Goal: Task Accomplishment & Management: Manage account settings

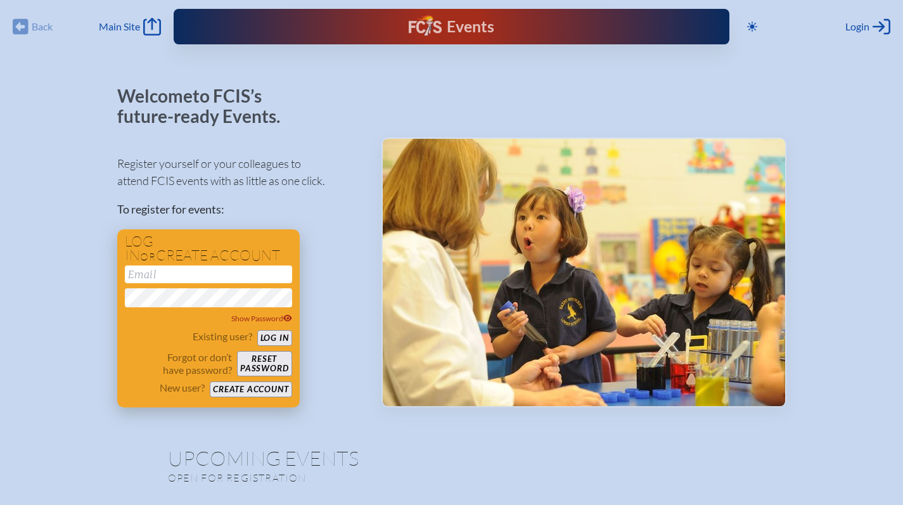
type input "[EMAIL_ADDRESS][DOMAIN_NAME]"
click at [281, 343] on button "Log in" at bounding box center [274, 338] width 35 height 16
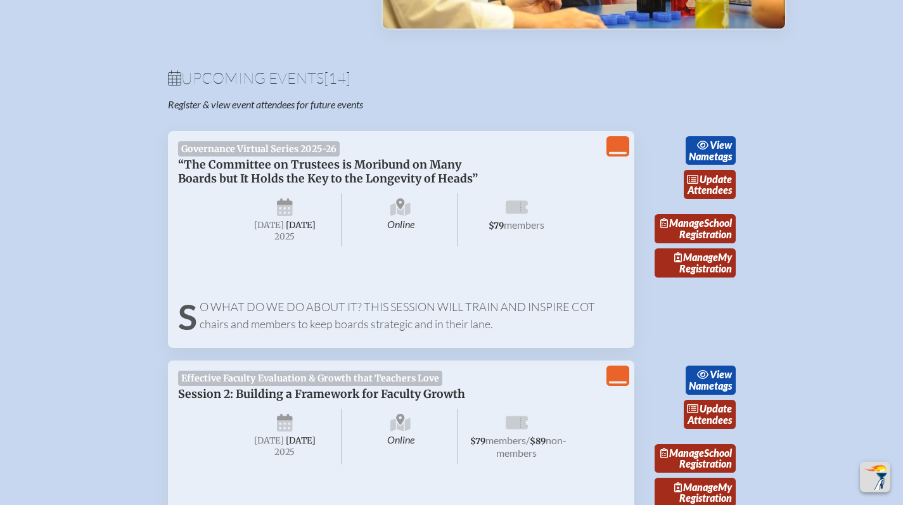
scroll to position [387, 0]
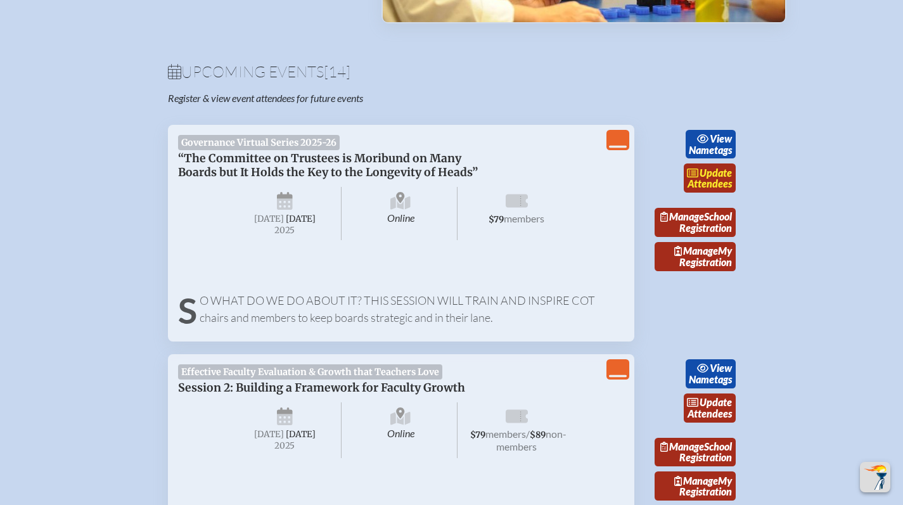
click at [716, 181] on link "update Attendees" at bounding box center [710, 177] width 52 height 29
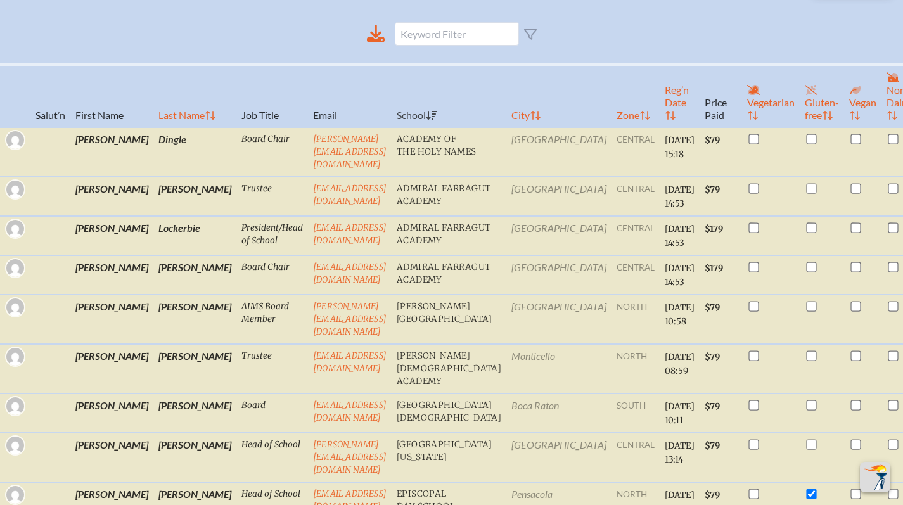
scroll to position [413, 0]
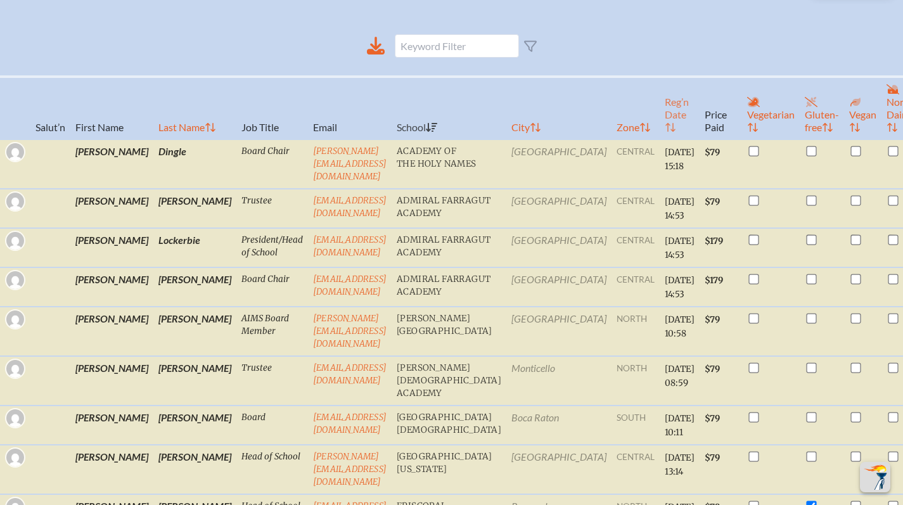
click at [660, 134] on th "Reg’n Date" at bounding box center [680, 108] width 40 height 63
checkbox input "true"
checkbox input "false"
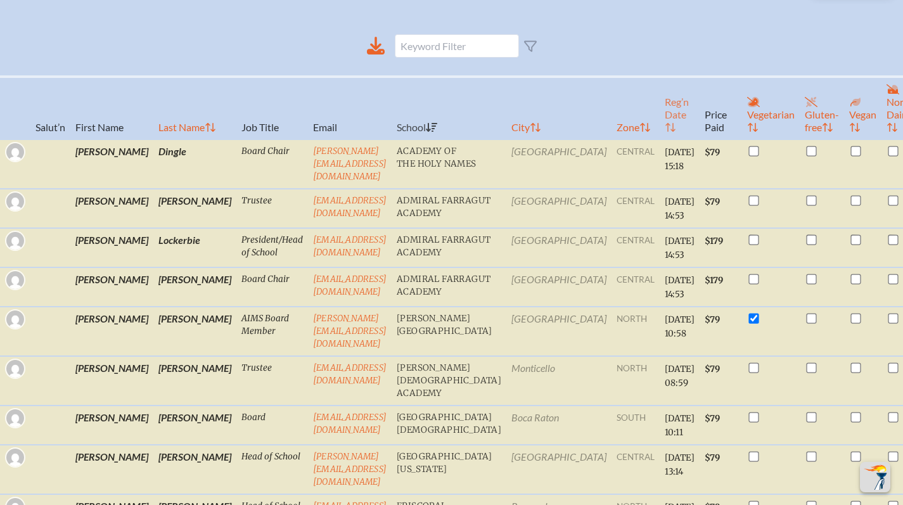
checkbox input "true"
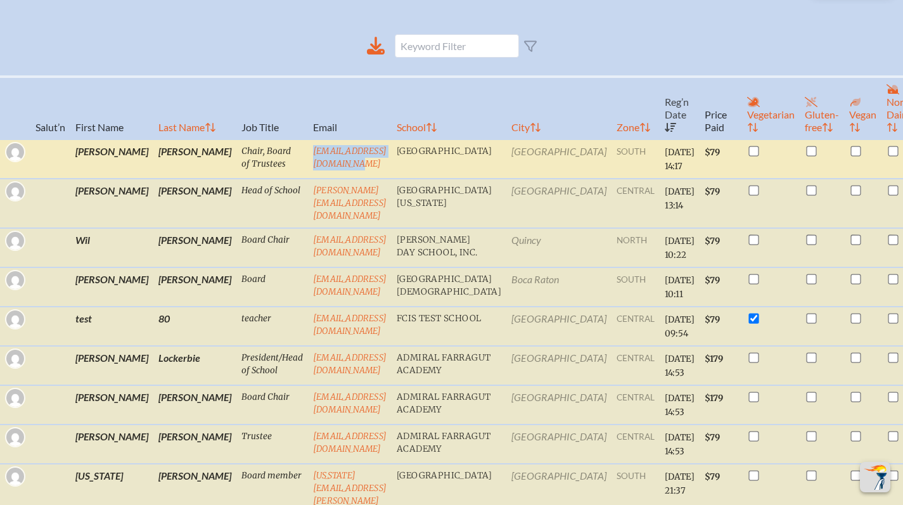
drag, startPoint x: 386, startPoint y: 162, endPoint x: 256, endPoint y: 164, distance: 129.9
click at [308, 164] on td "[EMAIL_ADDRESS][DOMAIN_NAME]" at bounding box center [350, 158] width 84 height 39
copy link "[EMAIL_ADDRESS][DOMAIN_NAME]"
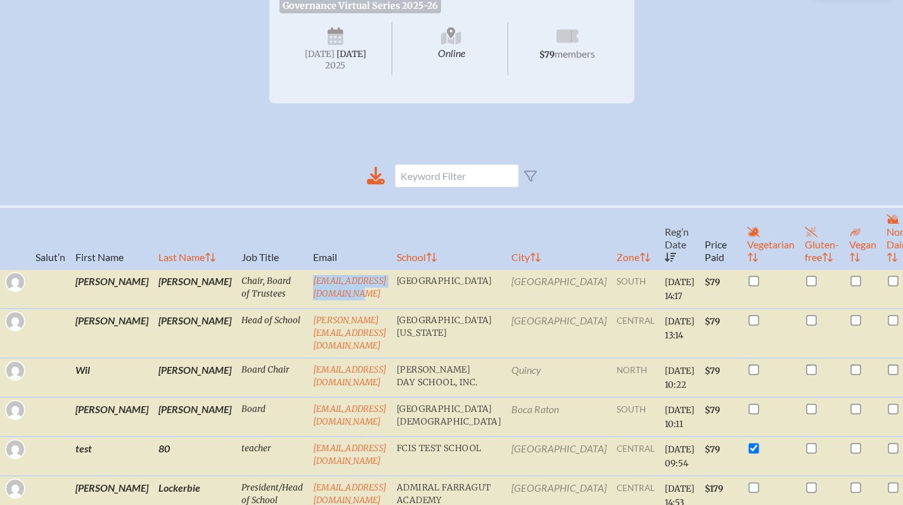
scroll to position [0, 0]
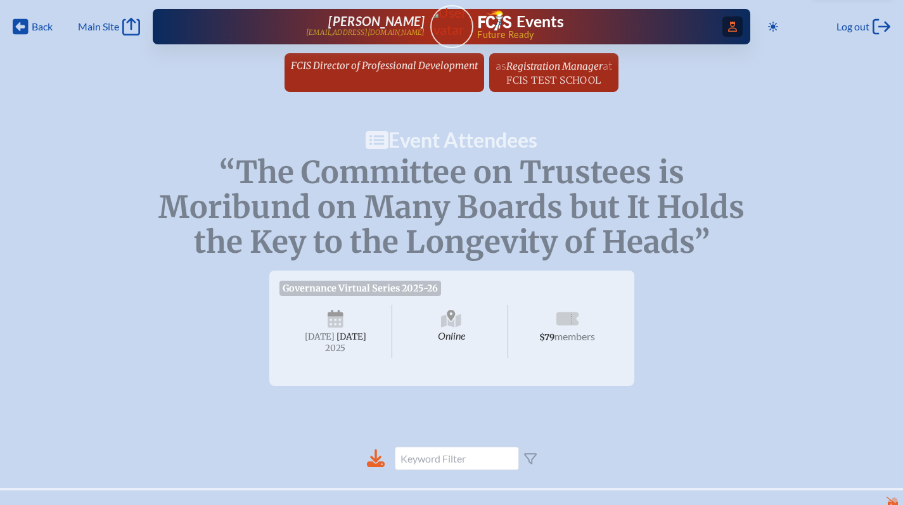
click at [734, 25] on span "Access Users..." at bounding box center [732, 26] width 20 height 20
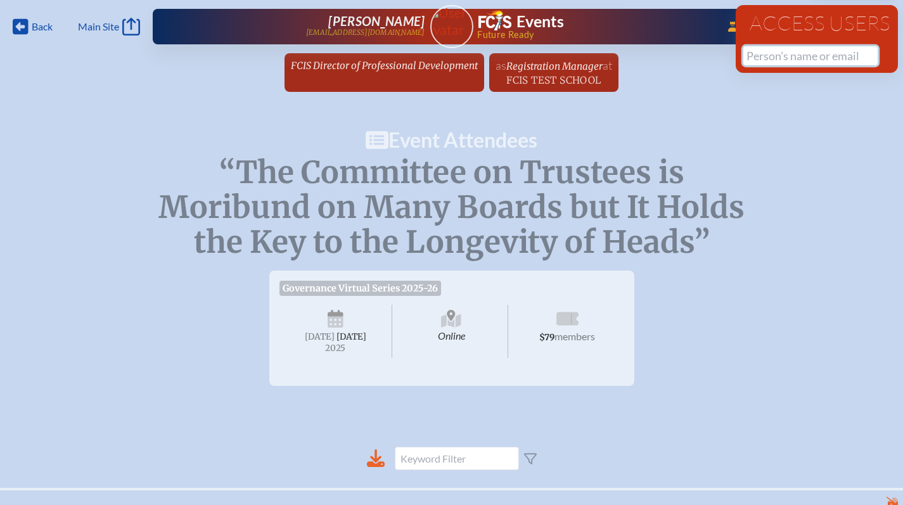
click at [772, 52] on input "text" at bounding box center [810, 55] width 134 height 19
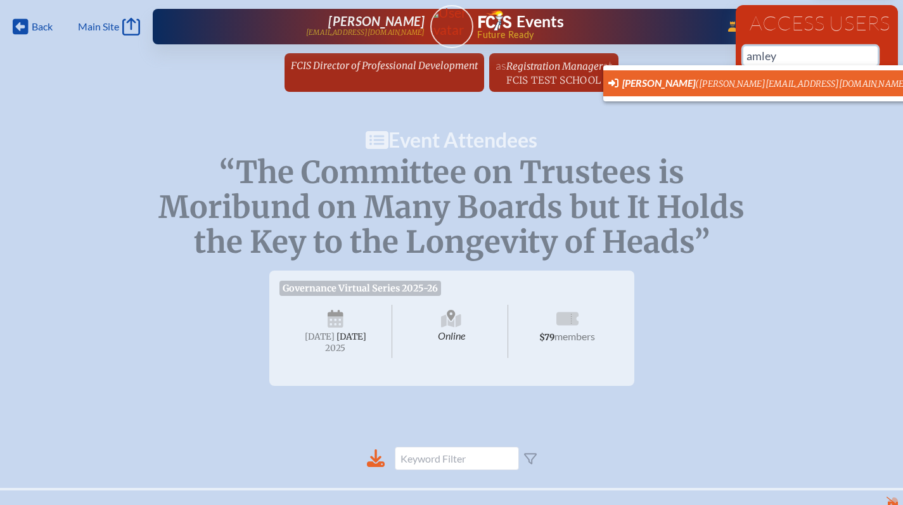
scroll to position [0, 10]
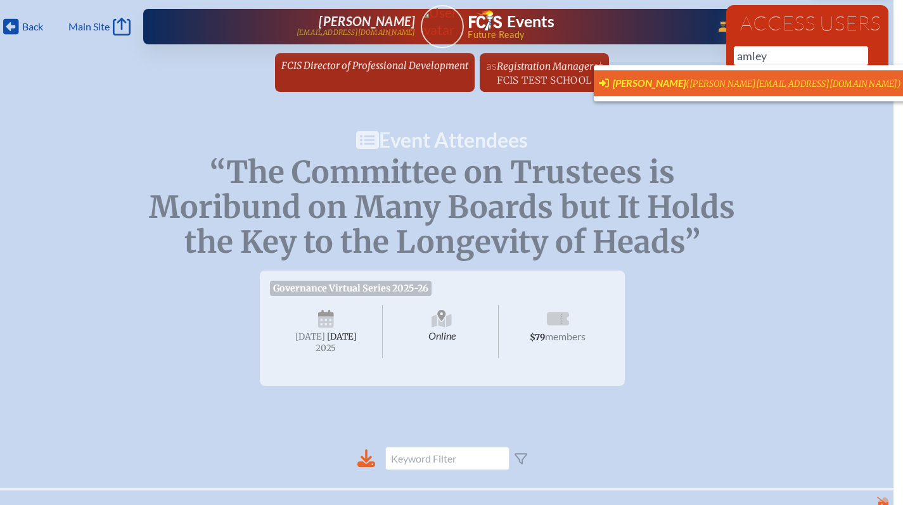
click at [646, 86] on span "[PERSON_NAME]" at bounding box center [649, 83] width 73 height 12
type input "[PERSON_NAME][EMAIL_ADDRESS][DOMAIN_NAME]"
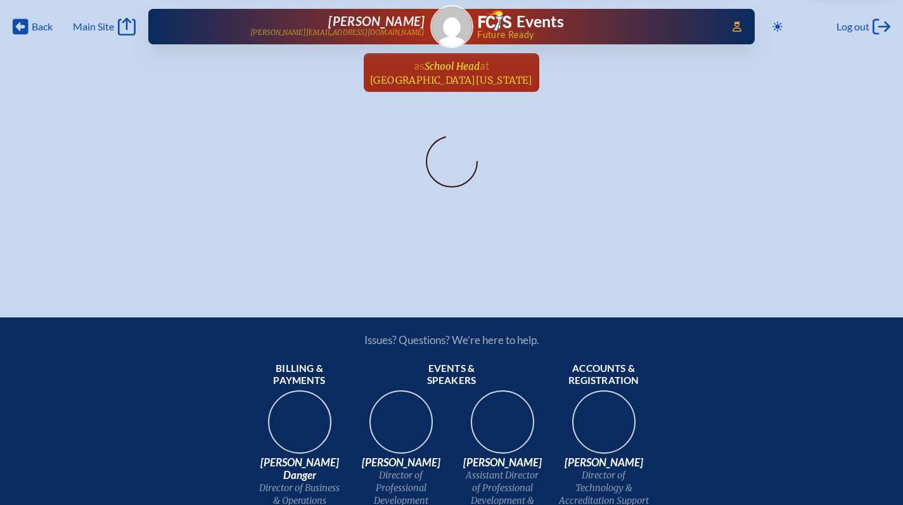
click at [459, 67] on span "School Head" at bounding box center [452, 66] width 55 height 12
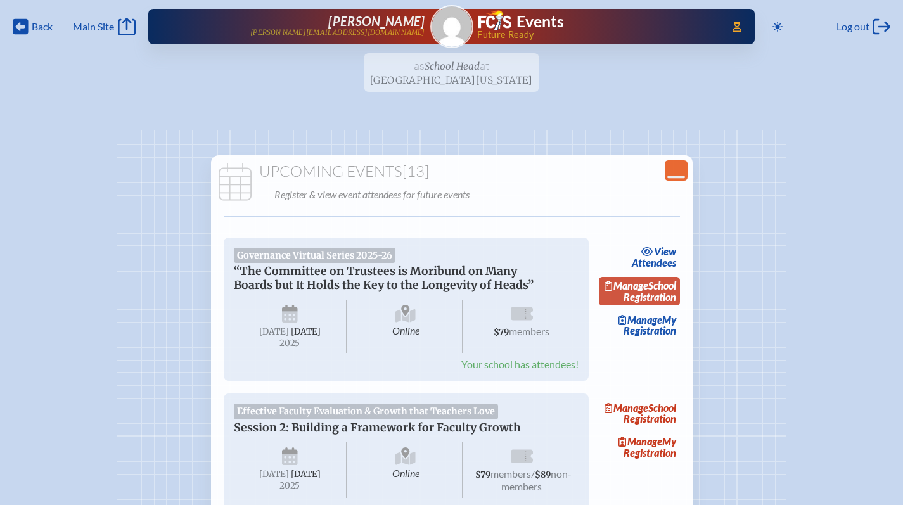
click at [661, 298] on link "Manage School Registration" at bounding box center [639, 291] width 81 height 29
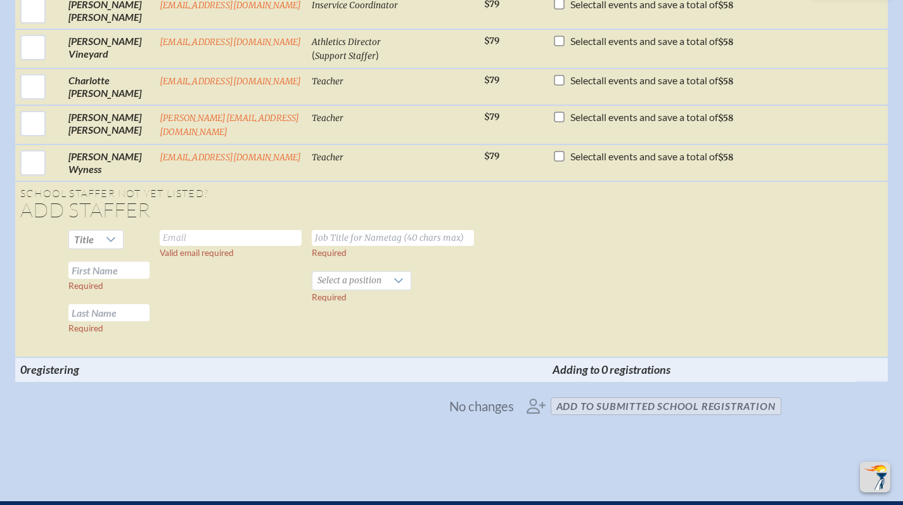
scroll to position [1566, 0]
click at [99, 236] on div at bounding box center [111, 240] width 24 height 18
click at [215, 233] on input "text" at bounding box center [231, 238] width 142 height 16
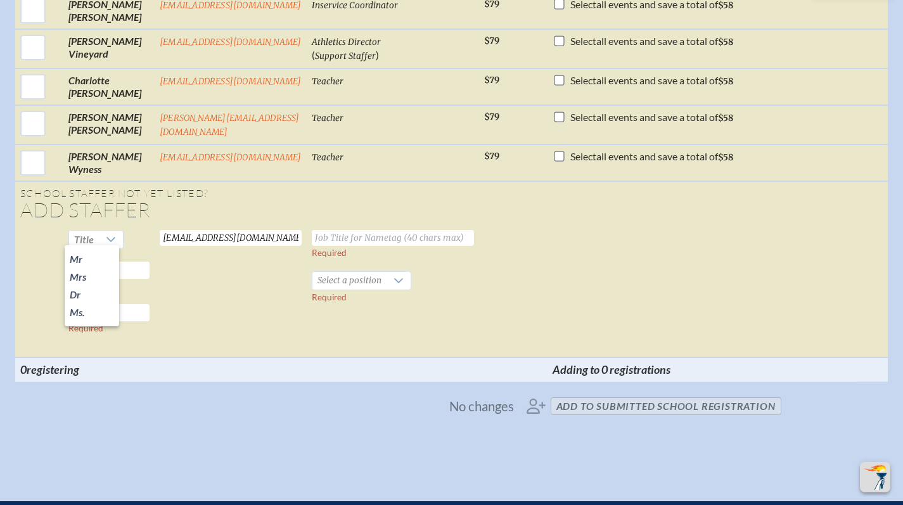
type input "[EMAIL_ADDRESS][DOMAIN_NAME]"
type input "Board of Trustees Chair"
click at [179, 256] on td "mcnultystudio@gmail.com Valid email required" at bounding box center [231, 291] width 152 height 132
click at [343, 273] on span "Select a position" at bounding box center [349, 281] width 74 height 18
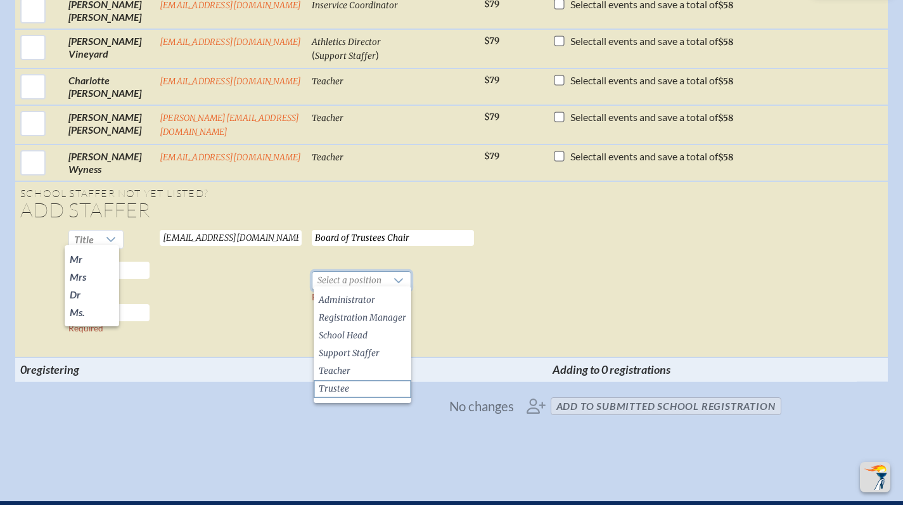
click at [344, 381] on li "Trustee" at bounding box center [363, 389] width 98 height 18
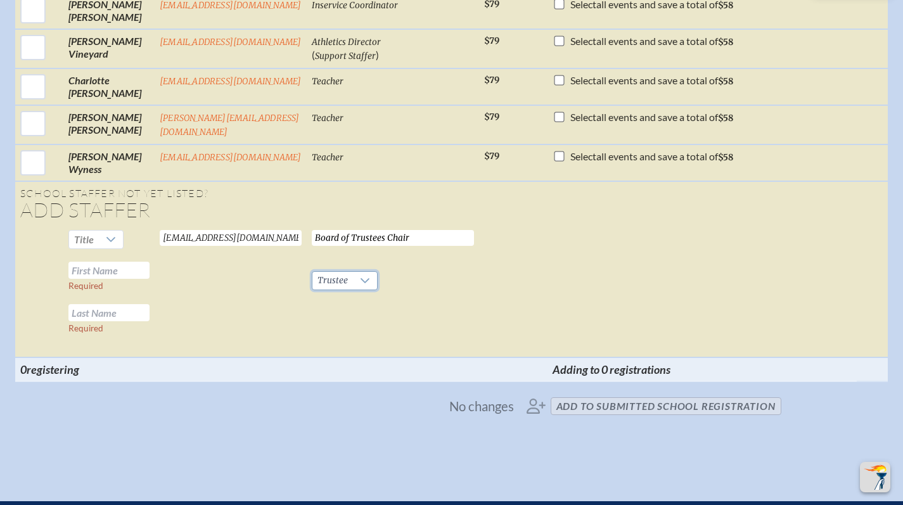
click at [111, 262] on input "text" at bounding box center [108, 270] width 81 height 17
type input "Robb"
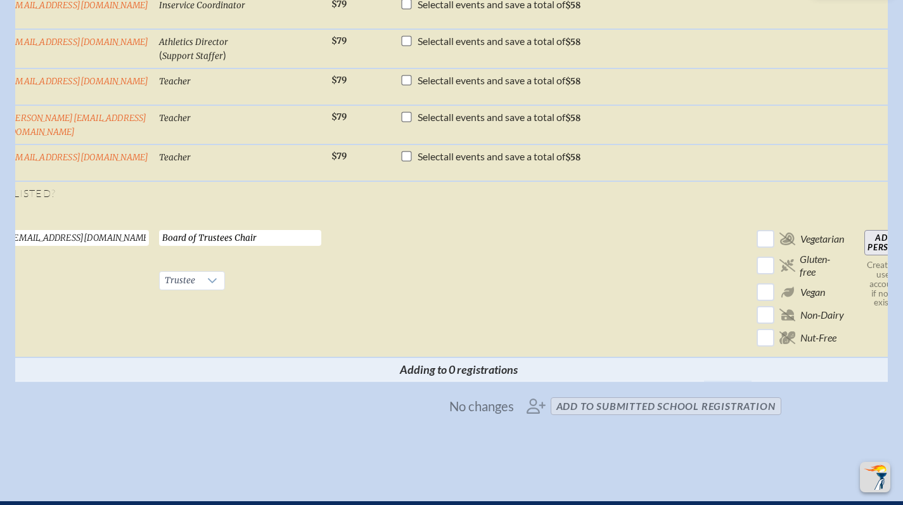
type input "Hough"
click at [869, 235] on input "Add Person" at bounding box center [884, 242] width 41 height 25
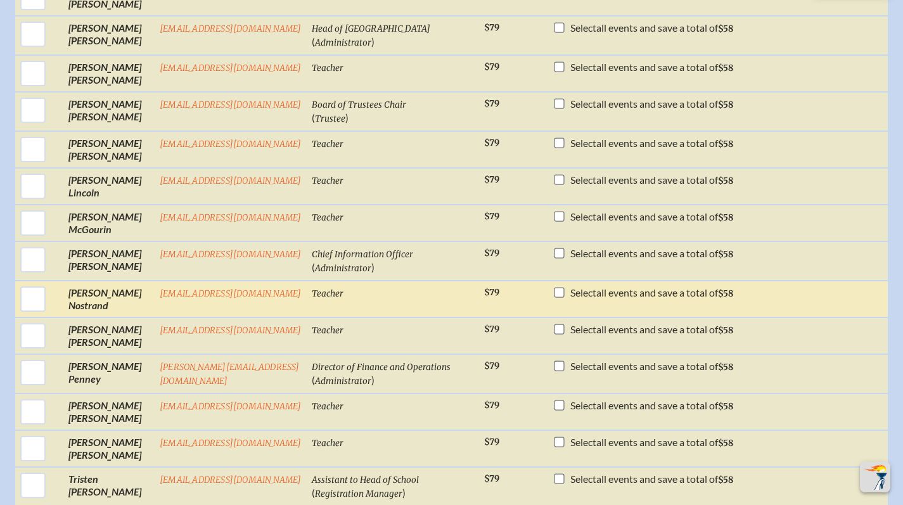
scroll to position [1075, 0]
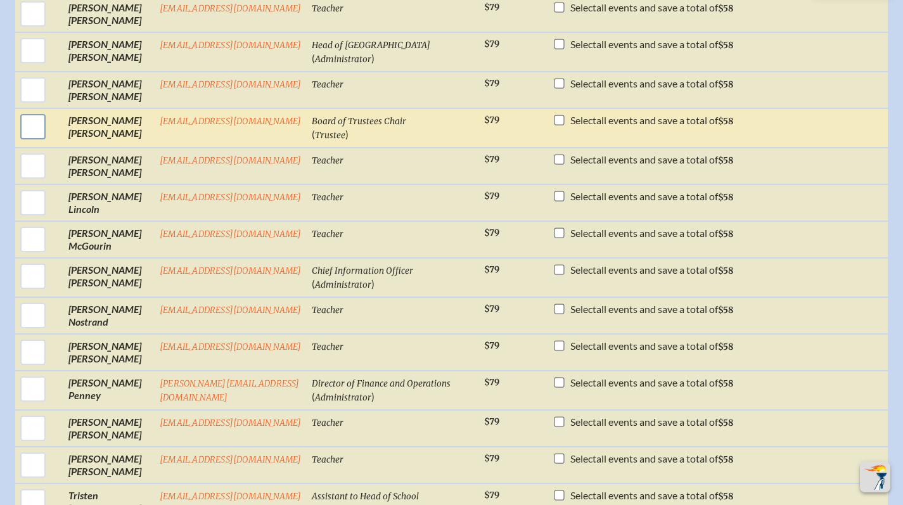
click at [20, 136] on input "checkbox" at bounding box center [33, 127] width 32 height 32
checkbox input "true"
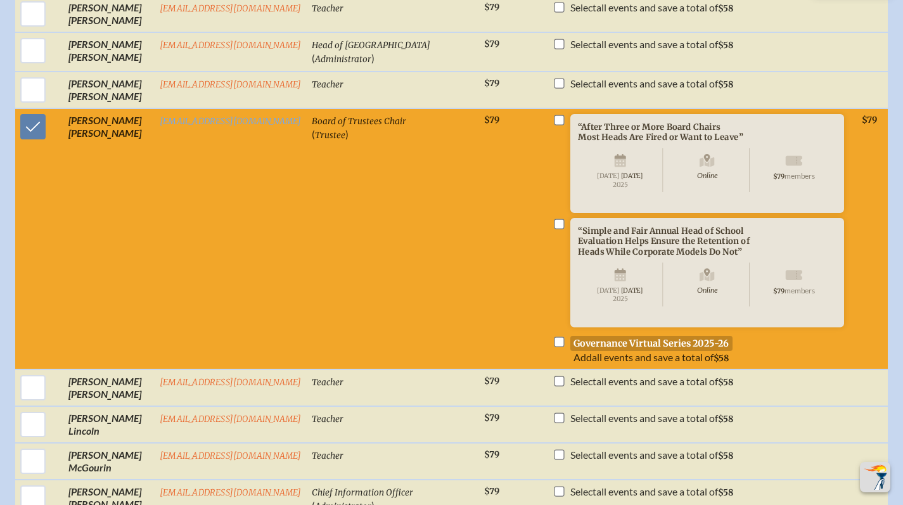
click at [554, 347] on input "checkbox" at bounding box center [559, 342] width 10 height 10
checkbox input "true"
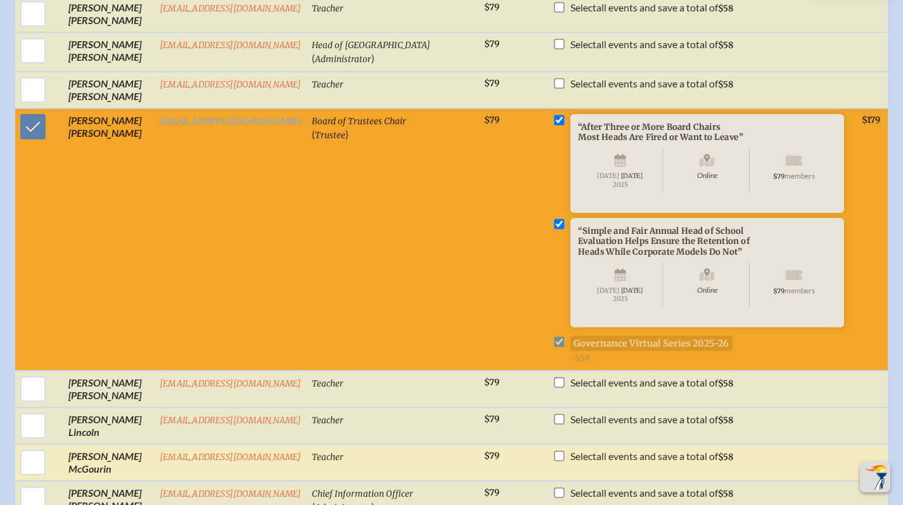
click at [179, 481] on td "mmcgourin@canterburyflorida.org" at bounding box center [231, 462] width 152 height 37
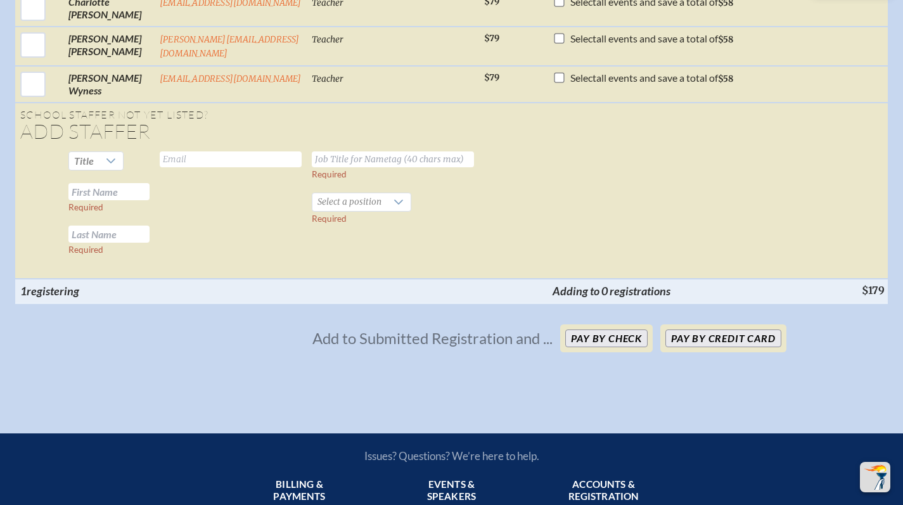
scroll to position [2043, 0]
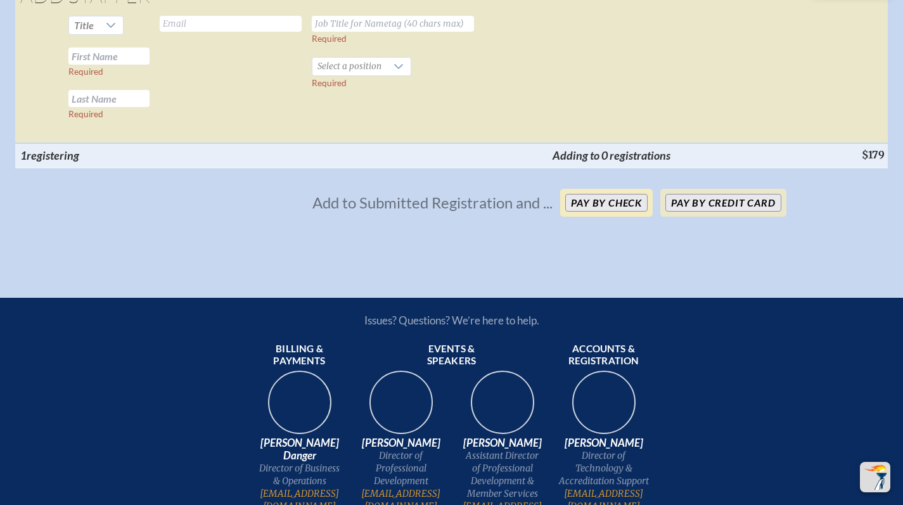
click at [590, 212] on button "Pay by Check" at bounding box center [606, 203] width 82 height 18
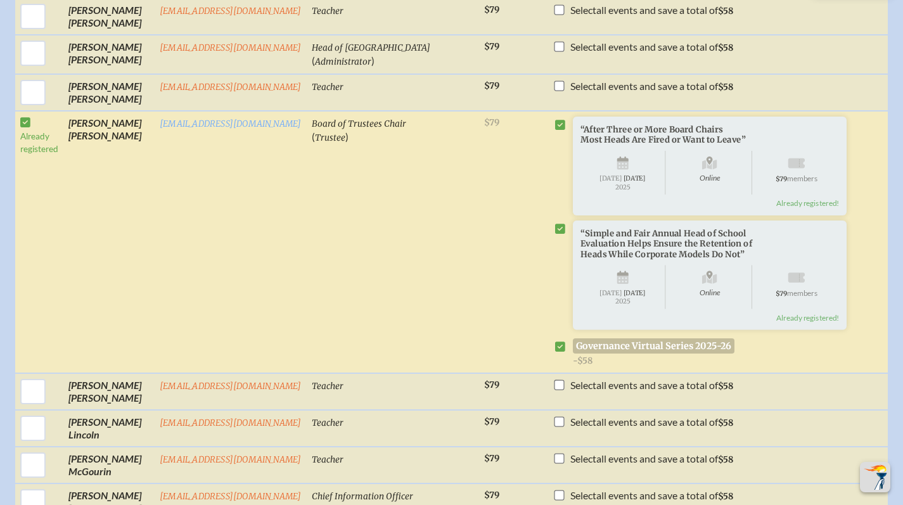
scroll to position [1084, 0]
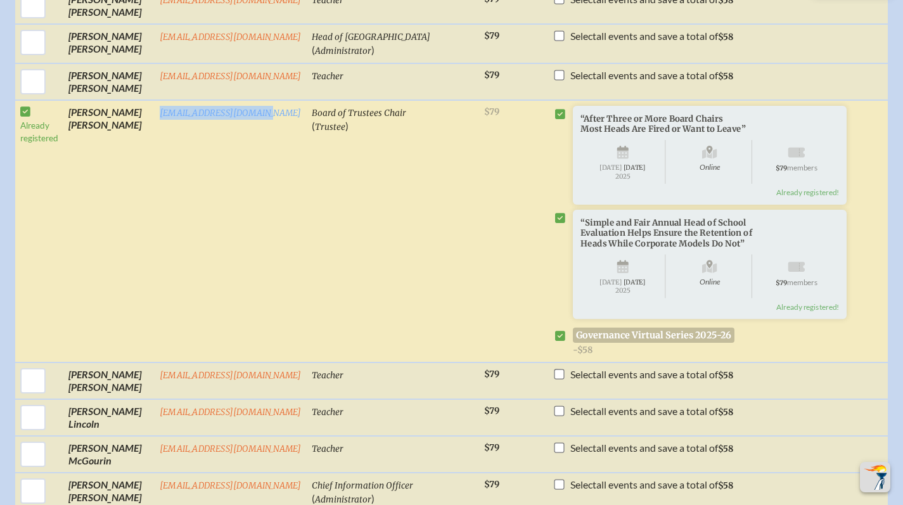
drag, startPoint x: 266, startPoint y: 117, endPoint x: 155, endPoint y: 114, distance: 110.9
click at [155, 114] on td "mcnultystudio@gmail.com" at bounding box center [231, 231] width 152 height 263
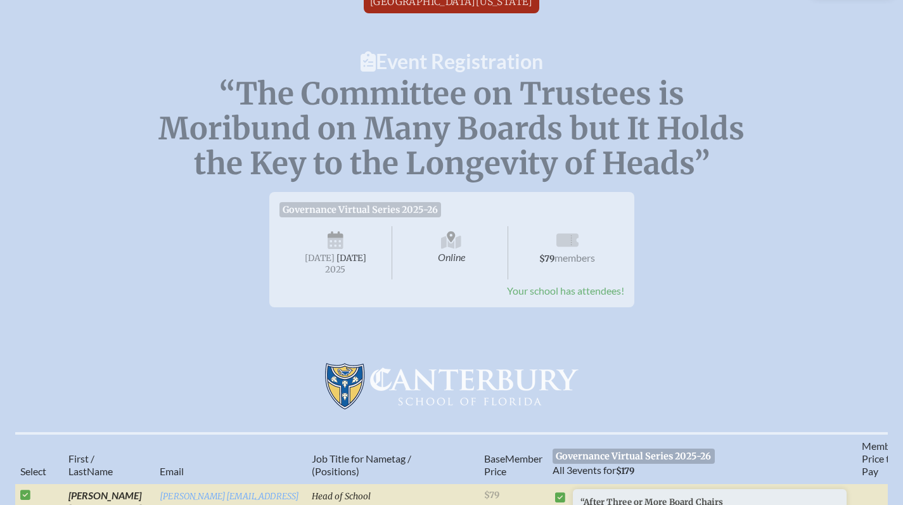
scroll to position [0, 0]
